Goal: Find specific fact: Find specific fact

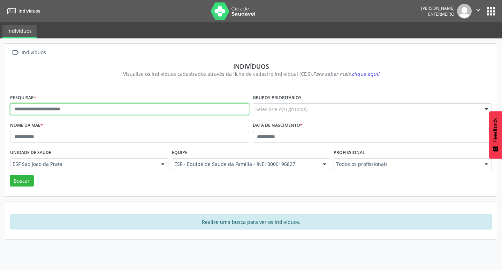
click at [68, 107] on input "text" at bounding box center [129, 109] width 239 height 12
paste input "**********"
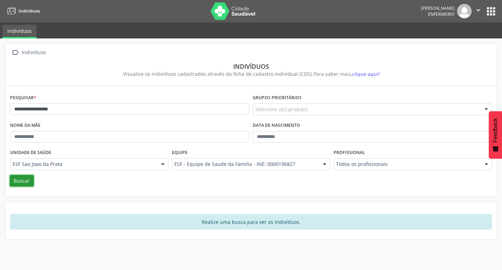
click at [27, 179] on button "Buscar" at bounding box center [22, 181] width 24 height 12
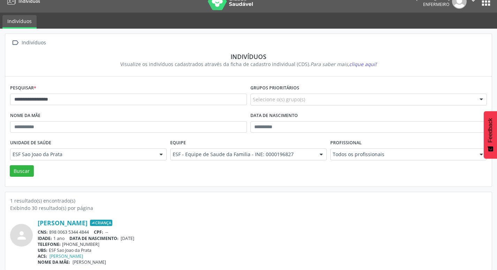
scroll to position [15, 0]
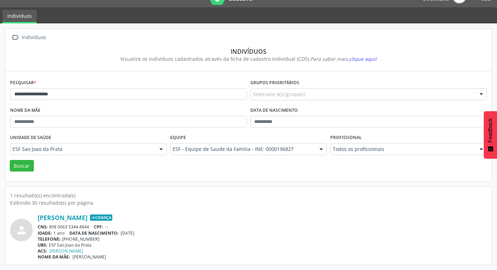
drag, startPoint x: 122, startPoint y: 234, endPoint x: 147, endPoint y: 236, distance: 25.2
click at [147, 236] on div "[PERSON_NAME] Criança CNS: 898 0063 5344 4844 CPF: -- IDADE: 1 ano DATA DE NASC…" at bounding box center [262, 237] width 449 height 46
click at [147, 236] on div "TELEFONE: [PHONE_NUMBER]" at bounding box center [262, 239] width 449 height 6
drag, startPoint x: 124, startPoint y: 231, endPoint x: 148, endPoint y: 230, distance: 24.4
click at [148, 230] on div "IDADE: 1 ano DATA DE NASCIMENTO: [DEMOGRAPHIC_DATA]" at bounding box center [262, 233] width 449 height 6
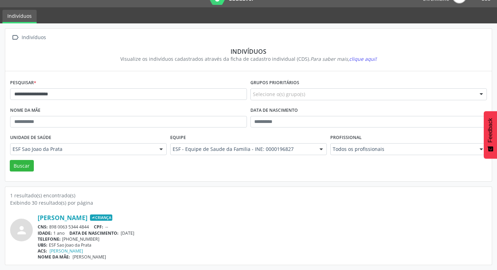
copy span "[DATE]"
drag, startPoint x: 70, startPoint y: 94, endPoint x: 10, endPoint y: 94, distance: 59.3
click at [10, 94] on input "**********" at bounding box center [128, 94] width 237 height 12
paste input "text"
click at [22, 170] on button "Buscar" at bounding box center [22, 166] width 24 height 12
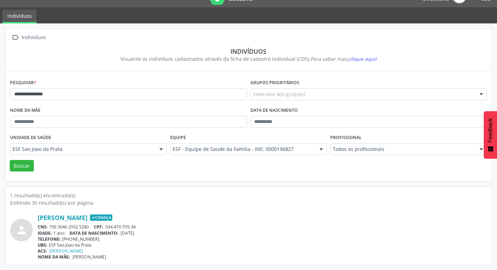
drag, startPoint x: 123, startPoint y: 233, endPoint x: 160, endPoint y: 231, distance: 36.7
click at [160, 231] on div "IDADE: 1 ano DATA DE NASCIMENTO: [DEMOGRAPHIC_DATA]" at bounding box center [262, 233] width 449 height 6
copy span "[DATE]"
drag, startPoint x: 14, startPoint y: 95, endPoint x: 73, endPoint y: 103, distance: 59.5
click at [73, 103] on div "**********" at bounding box center [128, 91] width 240 height 28
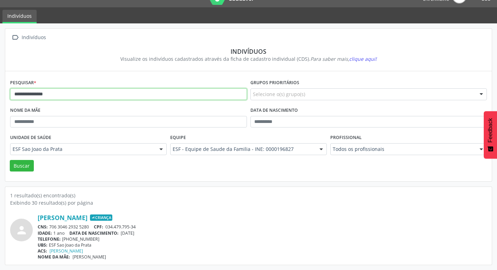
paste input "**********"
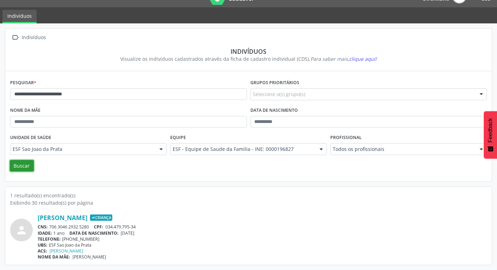
click at [30, 165] on button "Buscar" at bounding box center [22, 166] width 24 height 12
drag, startPoint x: 123, startPoint y: 232, endPoint x: 147, endPoint y: 233, distance: 24.5
click at [147, 233] on div "IDADE: 1 ano DATA DE NASCIMENTO: [DEMOGRAPHIC_DATA]" at bounding box center [262, 233] width 449 height 6
copy span "[DATE]"
drag, startPoint x: 14, startPoint y: 94, endPoint x: 50, endPoint y: 97, distance: 36.1
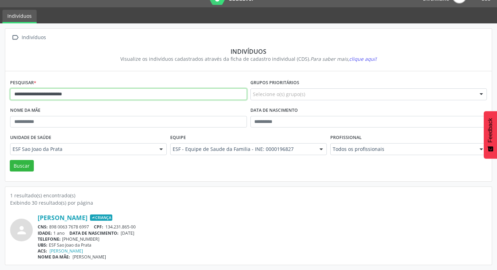
click at [88, 104] on div "**********" at bounding box center [128, 91] width 240 height 28
paste input "text"
type input "**********"
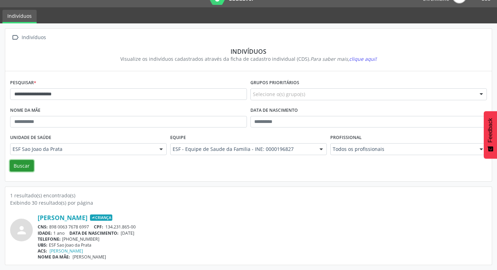
click at [25, 167] on button "Buscar" at bounding box center [22, 166] width 24 height 12
drag, startPoint x: 121, startPoint y: 233, endPoint x: 154, endPoint y: 233, distance: 32.8
click at [154, 233] on div "IDADE: 1 ano DATA DE NASCIMENTO: [DEMOGRAPHIC_DATA]" at bounding box center [262, 233] width 449 height 6
click at [155, 233] on div "IDADE: 1 ano DATA DE NASCIMENTO: [DEMOGRAPHIC_DATA]" at bounding box center [262, 233] width 449 height 6
drag, startPoint x: 122, startPoint y: 233, endPoint x: 150, endPoint y: 233, distance: 27.6
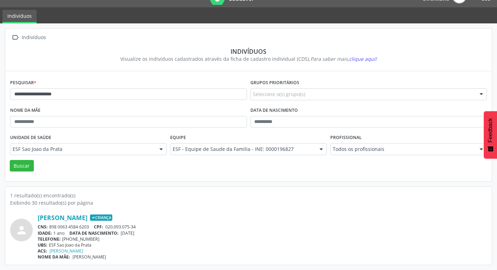
click at [150, 233] on div "IDADE: 1 ano DATA DE NASCIMENTO: [DEMOGRAPHIC_DATA]" at bounding box center [262, 233] width 449 height 6
copy span "[DATE]"
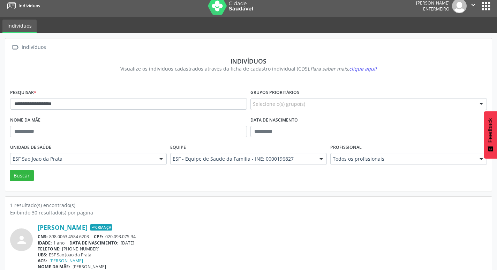
scroll to position [0, 0]
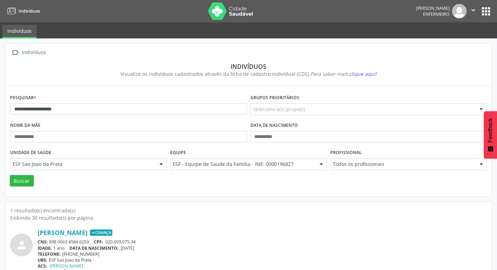
click at [210, 9] on img at bounding box center [230, 10] width 45 height 17
